Goal: Find specific page/section: Locate a particular part of the current website

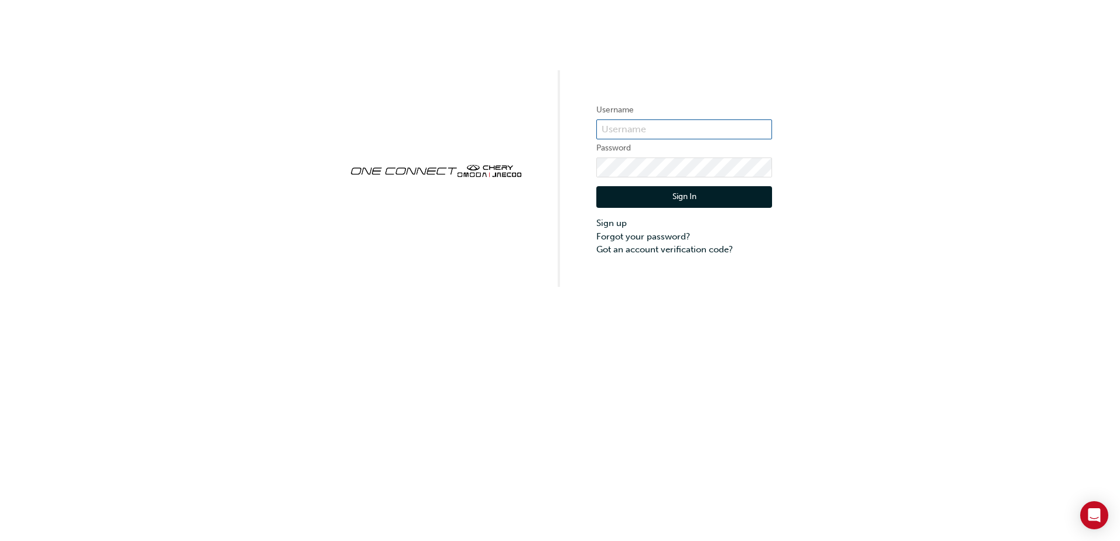
type input "CHAU0424"
click at [700, 198] on button "Sign In" at bounding box center [684, 197] width 176 height 22
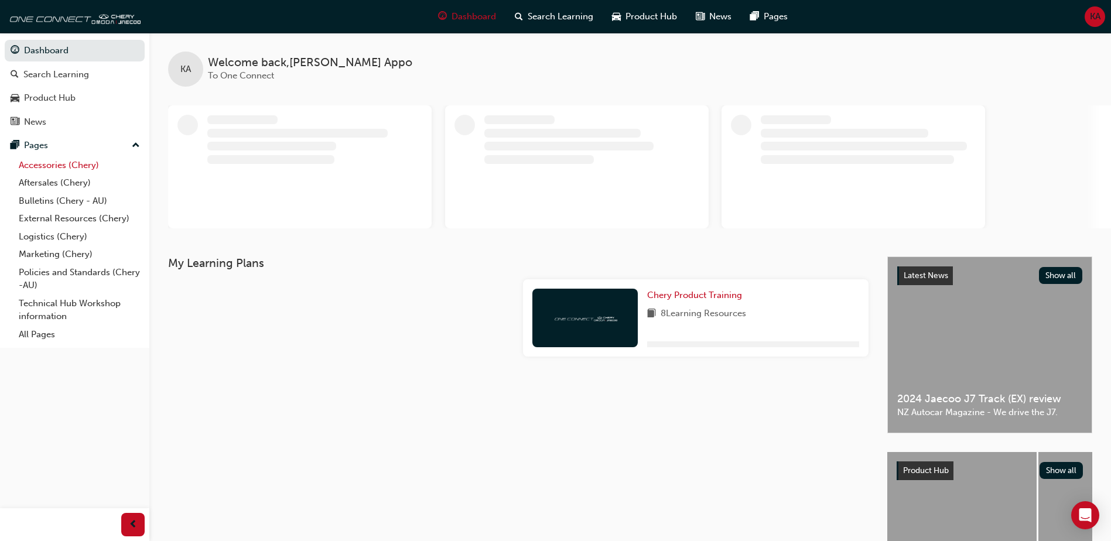
click at [78, 167] on link "Accessories (Chery)" at bounding box center [79, 165] width 131 height 18
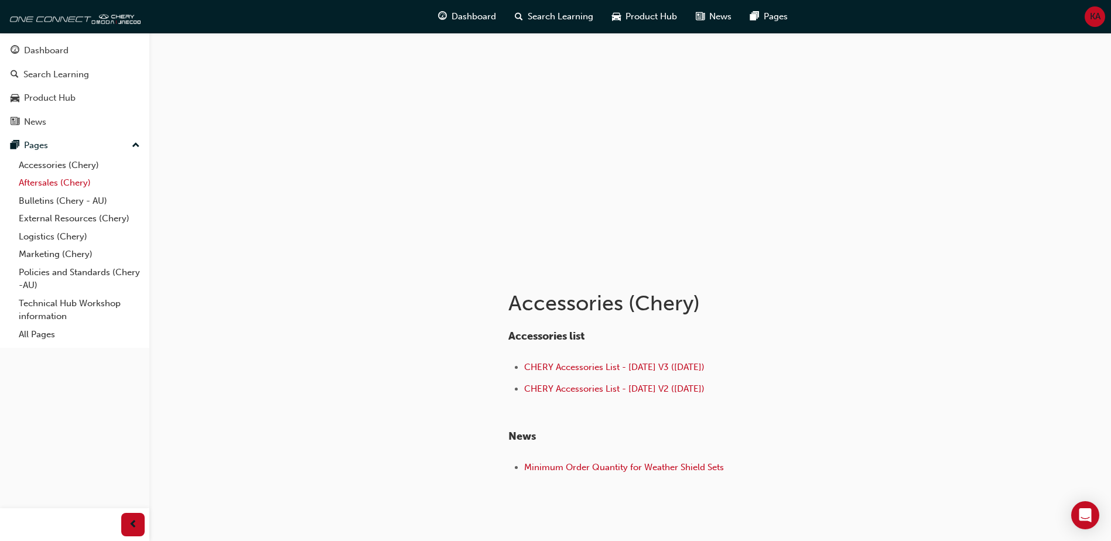
click at [45, 183] on link "Aftersales (Chery)" at bounding box center [79, 183] width 131 height 18
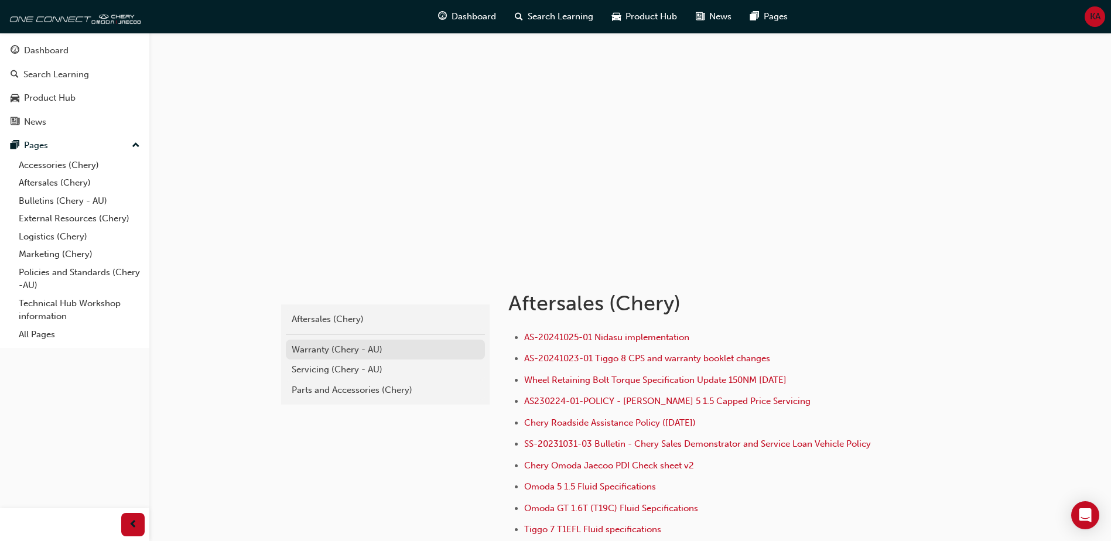
click at [341, 349] on div "Warranty (Chery - AU)" at bounding box center [385, 349] width 187 height 13
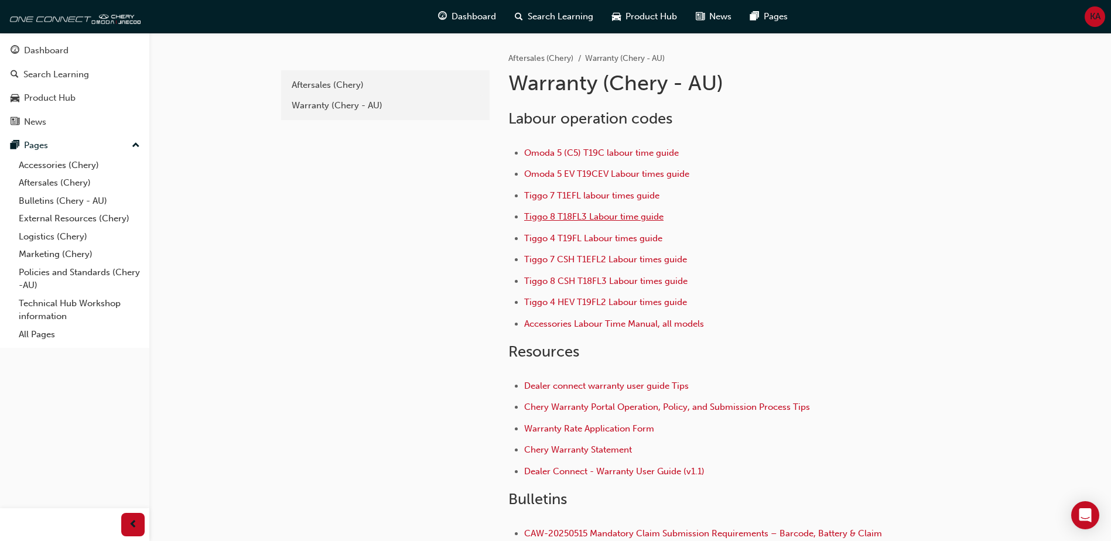
click at [640, 220] on span "Tiggo 8 T18FL3 Labour time guide" at bounding box center [593, 216] width 139 height 11
